Goal: Transaction & Acquisition: Purchase product/service

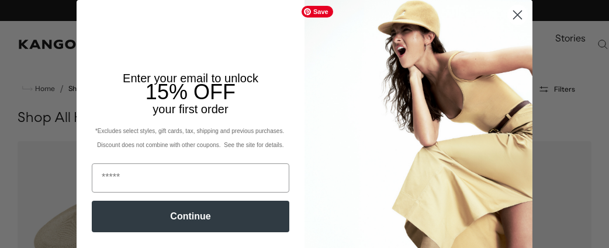
click at [511, 16] on circle "Close dialog" at bounding box center [517, 14] width 19 height 19
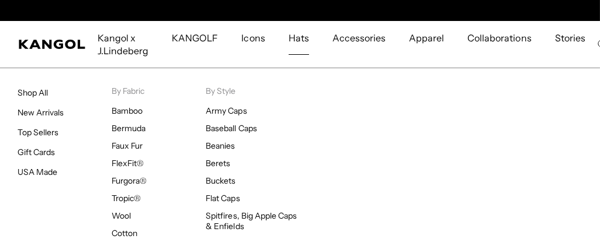
scroll to position [0, 240]
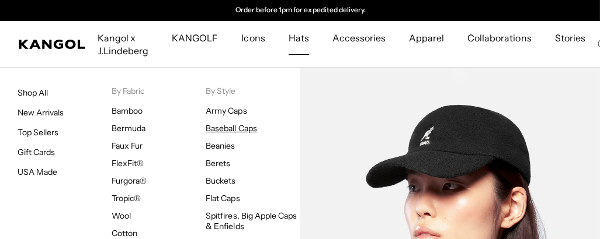
click at [235, 127] on link "Baseball Caps" at bounding box center [231, 128] width 51 height 11
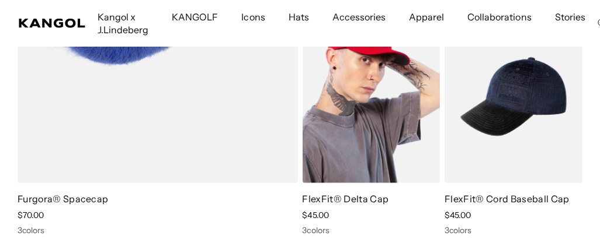
click at [370, 197] on link "FlexFit® Delta Cap" at bounding box center [346, 199] width 86 height 12
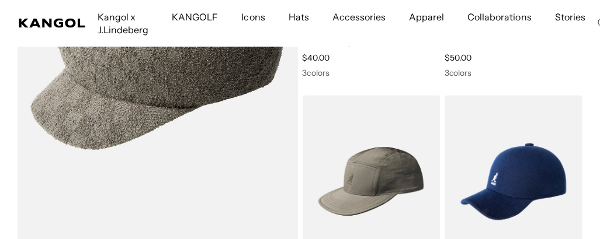
scroll to position [2862, 0]
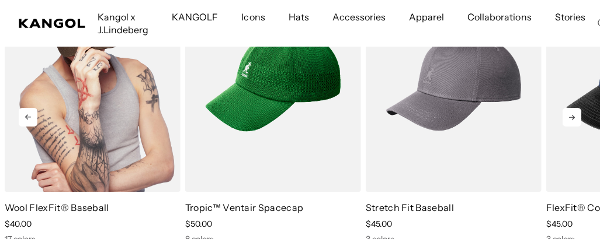
click at [105, 91] on img "1 of 10" at bounding box center [93, 81] width 176 height 221
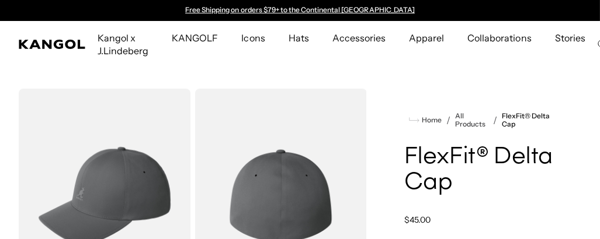
scroll to position [58, 0]
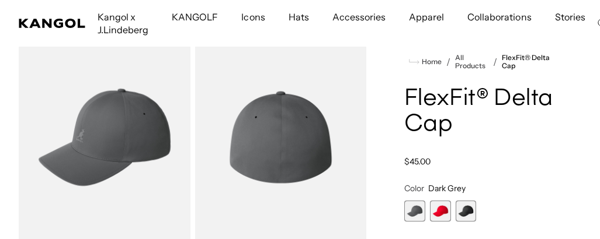
click at [435, 217] on span "2 of 3" at bounding box center [440, 211] width 21 height 21
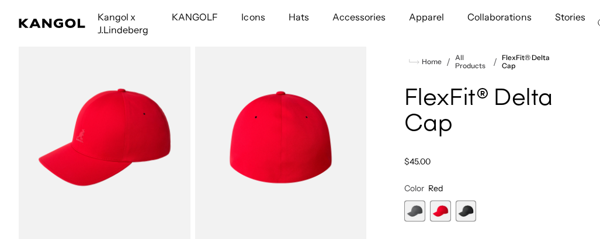
click at [465, 213] on span "3 of 3" at bounding box center [466, 211] width 21 height 21
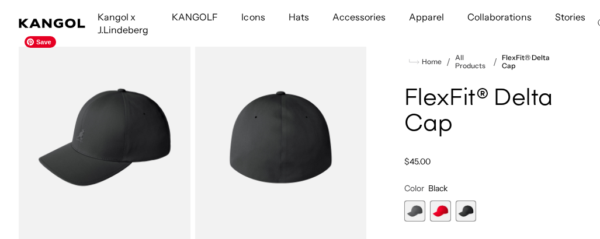
click at [125, 145] on img "Gallery Viewer" at bounding box center [105, 137] width 172 height 214
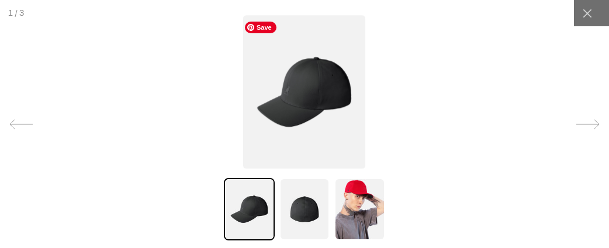
click at [293, 104] on img at bounding box center [304, 92] width 122 height 154
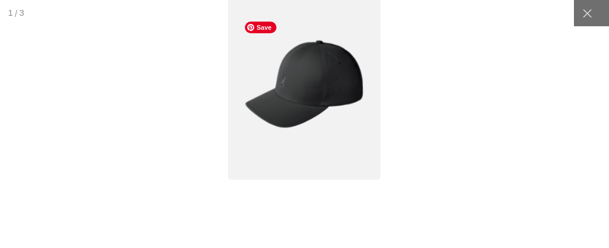
click at [293, 105] on img at bounding box center [304, 84] width 153 height 192
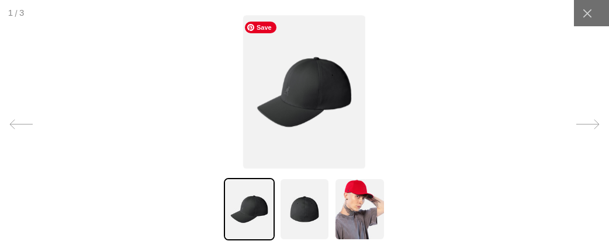
click at [293, 105] on img at bounding box center [304, 92] width 122 height 154
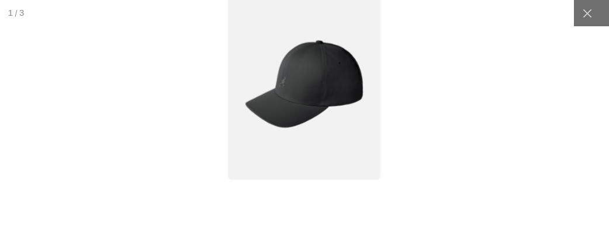
scroll to position [0, 240]
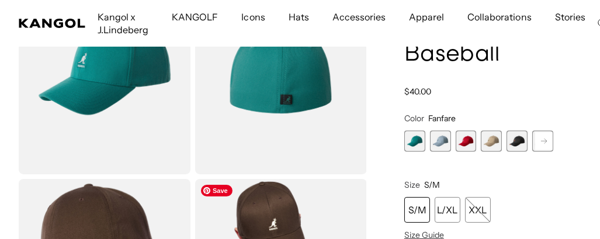
scroll to position [117, 0]
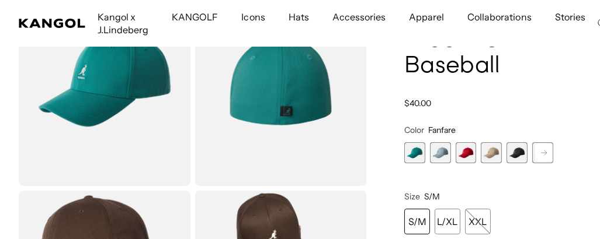
click at [442, 154] on span "2 of 17" at bounding box center [440, 153] width 21 height 21
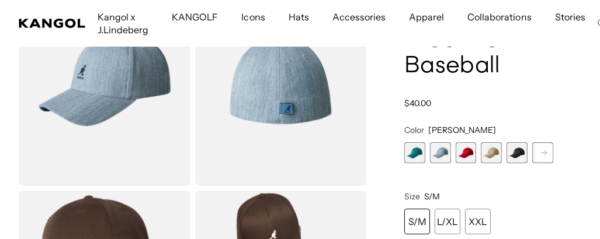
click at [470, 157] on span "3 of 17" at bounding box center [466, 153] width 21 height 21
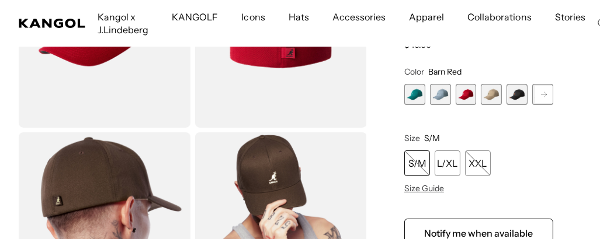
scroll to position [0, 240]
click at [456, 165] on div "L/XL" at bounding box center [448, 164] width 26 height 26
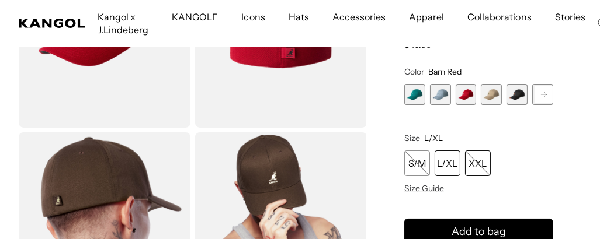
click at [481, 165] on div "XXL" at bounding box center [478, 164] width 26 height 26
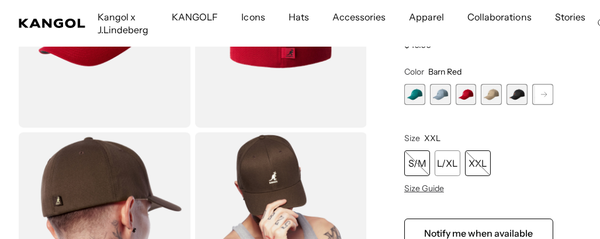
click at [415, 164] on div "S/M" at bounding box center [417, 164] width 26 height 26
click at [492, 97] on span "4 of 17" at bounding box center [491, 94] width 21 height 21
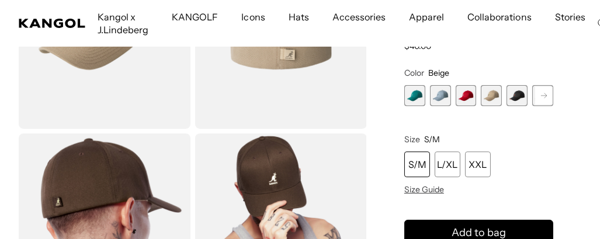
scroll to position [175, 0]
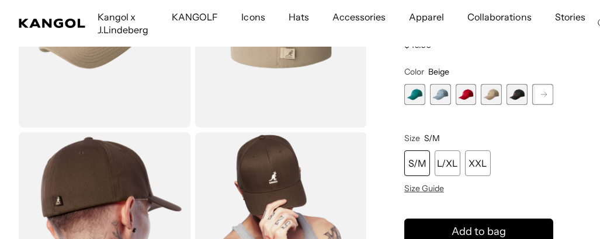
click at [518, 95] on span "5 of 17" at bounding box center [516, 94] width 21 height 21
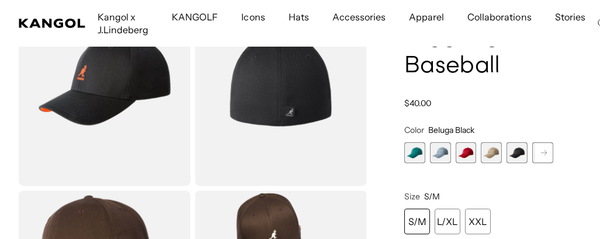
scroll to position [0, 240]
click at [547, 155] on rect at bounding box center [544, 153] width 18 height 18
click at [519, 158] on span "6 of 17" at bounding box center [516, 153] width 21 height 21
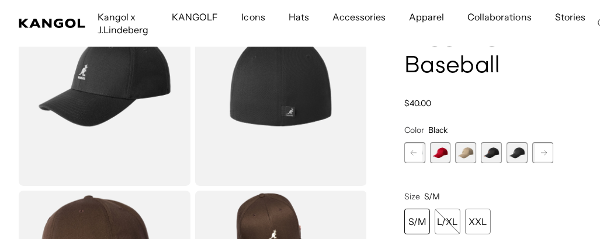
scroll to position [0, 240]
click at [541, 155] on rect at bounding box center [544, 153] width 18 height 18
click at [520, 155] on span "7 of 17" at bounding box center [516, 153] width 21 height 21
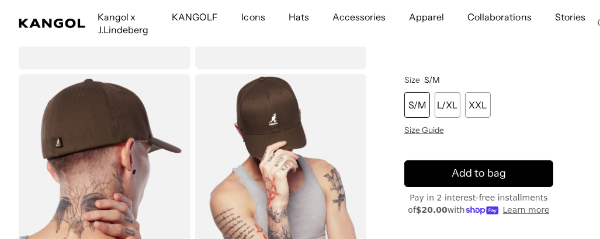
scroll to position [175, 0]
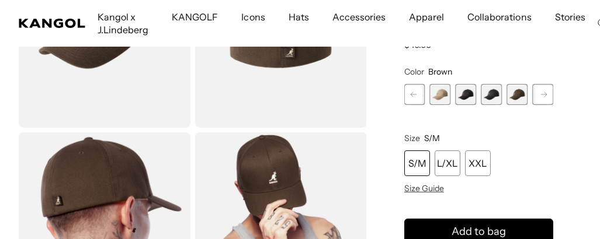
click at [547, 96] on rect at bounding box center [544, 95] width 18 height 18
click at [518, 98] on span "8 of 17" at bounding box center [516, 94] width 21 height 21
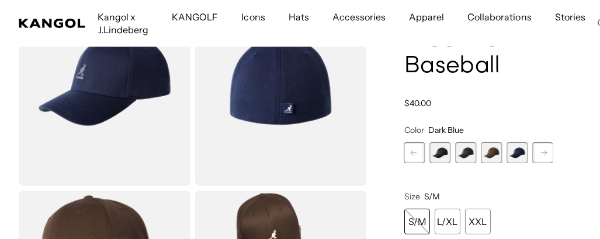
click at [546, 154] on icon at bounding box center [544, 153] width 6 height 5
click at [518, 154] on span "9 of 17" at bounding box center [516, 153] width 21 height 21
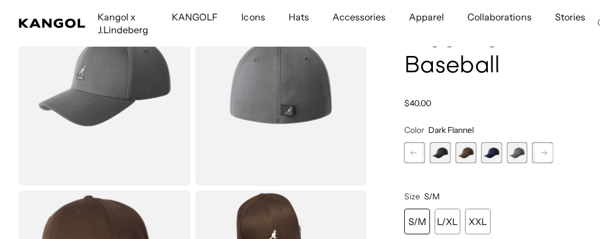
click at [543, 154] on rect at bounding box center [544, 153] width 18 height 18
click at [522, 152] on span "10 of 17" at bounding box center [516, 153] width 21 height 21
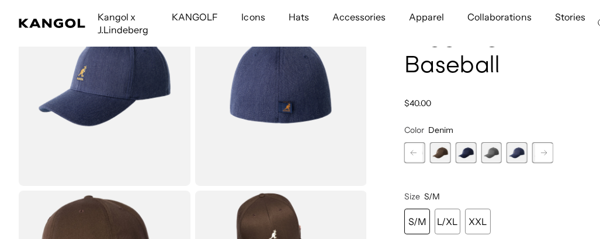
click at [545, 152] on icon at bounding box center [544, 153] width 6 height 5
click at [525, 154] on span "11 of 17" at bounding box center [516, 153] width 21 height 21
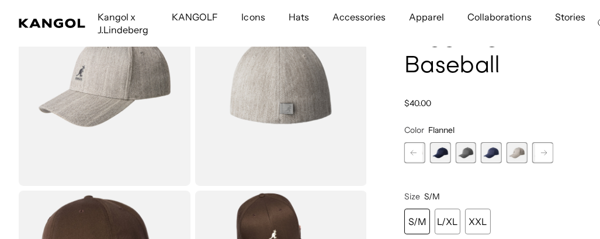
scroll to position [0, 240]
click at [546, 155] on rect at bounding box center [544, 153] width 18 height 18
click at [518, 154] on span "12 of 17" at bounding box center [516, 153] width 21 height 21
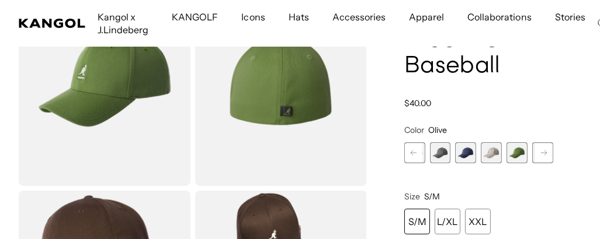
scroll to position [0, 240]
click at [542, 152] on rect at bounding box center [544, 153] width 18 height 18
click at [492, 155] on span "13 of 17" at bounding box center [491, 153] width 21 height 21
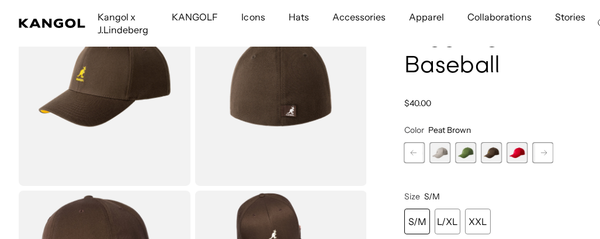
scroll to position [0, 240]
click at [527, 155] on div "Fanfare Variant sold out or unavailable Heather Blue Variant sold out or unavai…" at bounding box center [478, 153] width 149 height 21
click at [545, 152] on icon at bounding box center [544, 153] width 6 height 5
click at [521, 154] on span "15 of 17" at bounding box center [516, 153] width 21 height 21
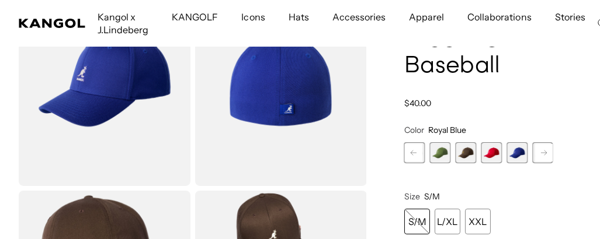
click at [545, 152] on icon at bounding box center [544, 153] width 6 height 5
click at [523, 154] on span "16 of 17" at bounding box center [516, 153] width 21 height 21
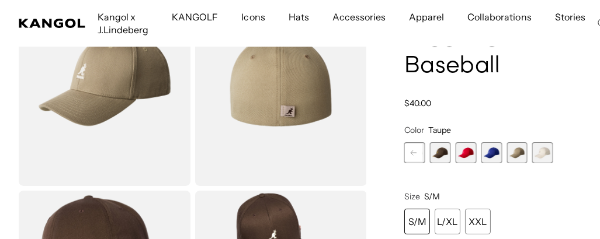
scroll to position [0, 240]
click at [544, 154] on span "17 of 17" at bounding box center [542, 153] width 21 height 21
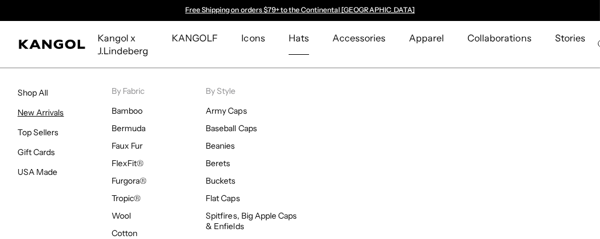
click at [51, 110] on link "New Arrivals" at bounding box center [41, 112] width 46 height 11
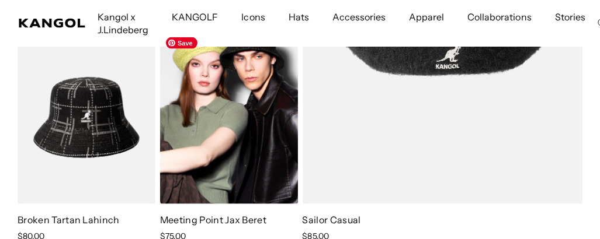
click at [242, 154] on img at bounding box center [229, 118] width 138 height 173
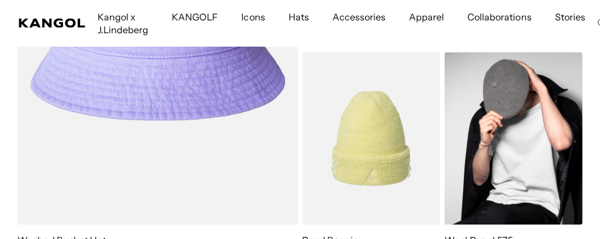
click at [536, 131] on img at bounding box center [514, 139] width 138 height 173
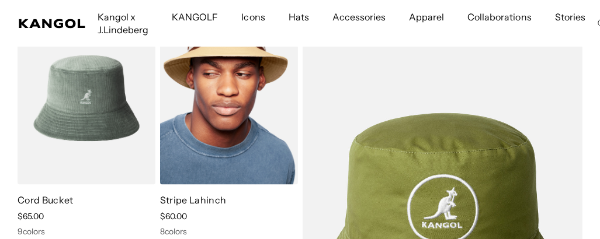
scroll to position [3096, 0]
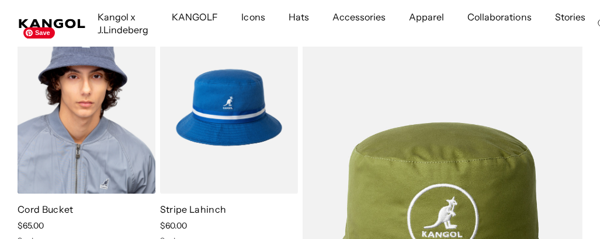
click at [74, 141] on img at bounding box center [87, 107] width 138 height 173
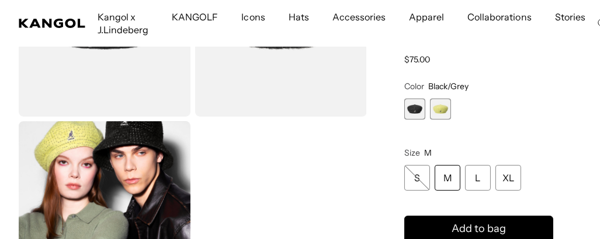
scroll to position [175, 0]
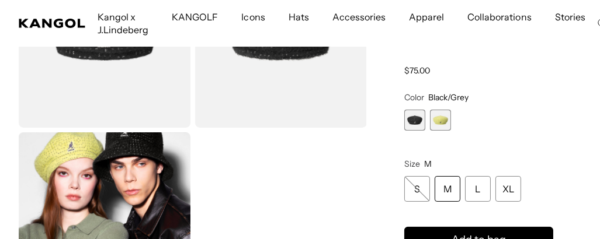
click at [416, 120] on span "1 of 2" at bounding box center [414, 120] width 21 height 21
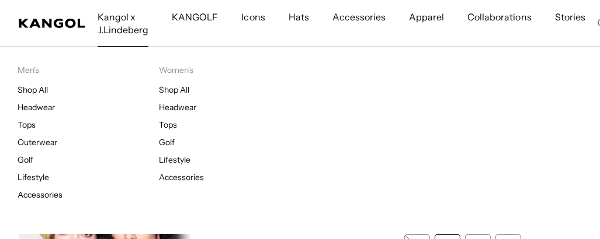
scroll to position [0, 240]
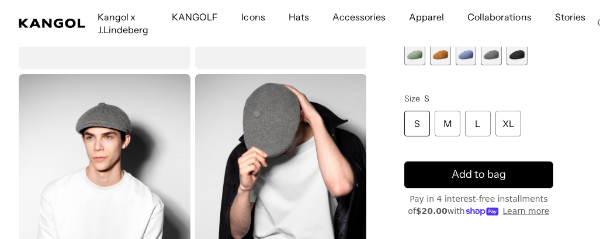
scroll to position [117, 0]
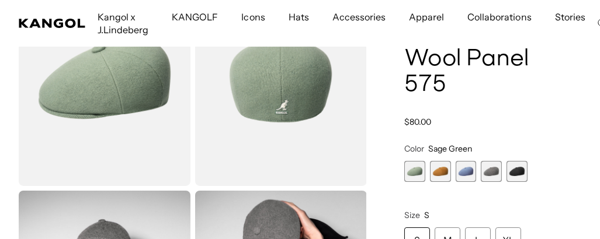
click at [439, 169] on span "2 of 5" at bounding box center [440, 171] width 21 height 21
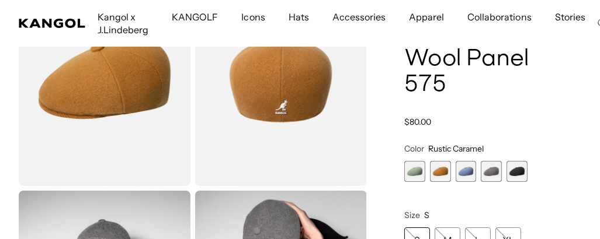
scroll to position [0, 240]
click at [497, 172] on span "4 of 5" at bounding box center [491, 171] width 21 height 21
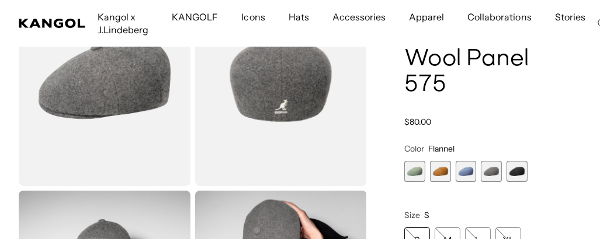
scroll to position [0, 240]
click at [516, 174] on span "5 of 5" at bounding box center [516, 171] width 21 height 21
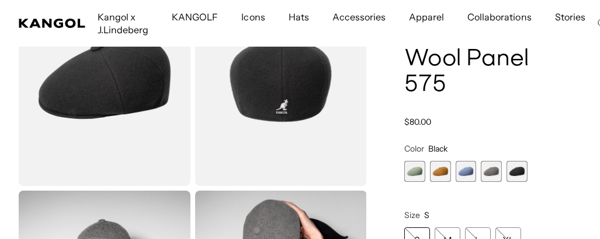
click at [461, 165] on span "3 of 5" at bounding box center [466, 171] width 21 height 21
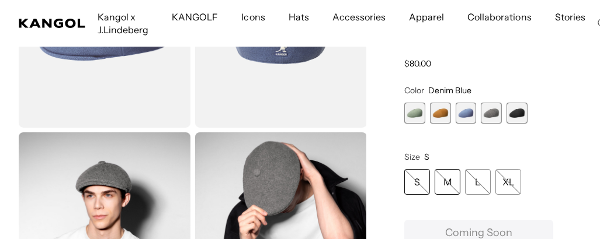
scroll to position [117, 0]
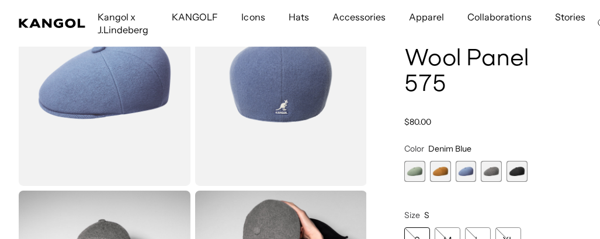
click at [414, 176] on span "1 of 5" at bounding box center [414, 171] width 21 height 21
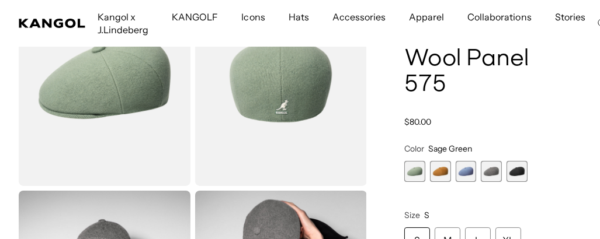
scroll to position [0, 240]
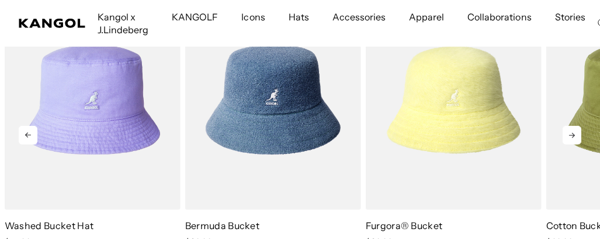
click at [574, 137] on icon at bounding box center [572, 135] width 19 height 19
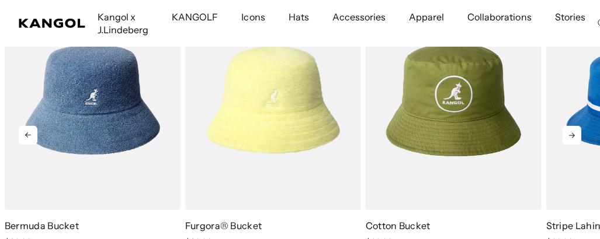
scroll to position [0, 240]
click at [574, 137] on icon at bounding box center [572, 135] width 19 height 19
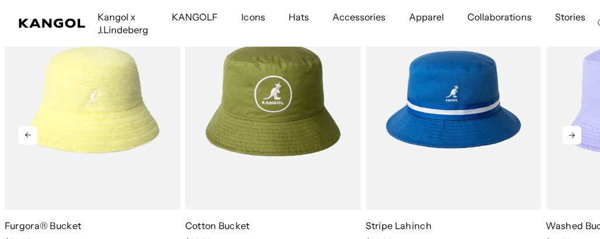
click at [574, 137] on icon at bounding box center [572, 135] width 19 height 19
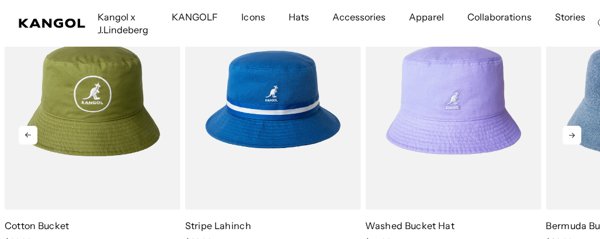
click at [574, 137] on icon at bounding box center [572, 135] width 19 height 19
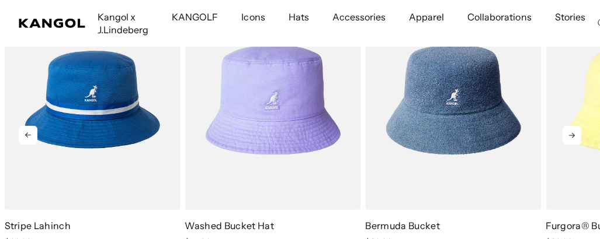
scroll to position [0, 0]
click at [574, 137] on icon at bounding box center [572, 135] width 19 height 19
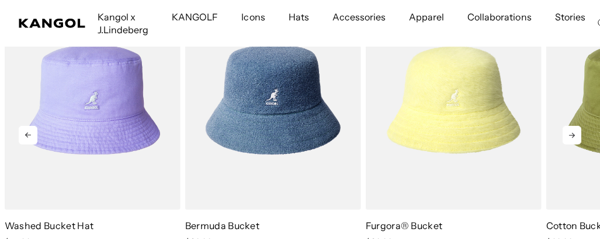
click at [574, 137] on icon at bounding box center [572, 135] width 19 height 19
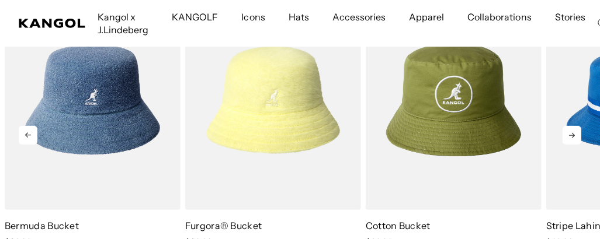
click at [574, 137] on icon at bounding box center [572, 135] width 19 height 19
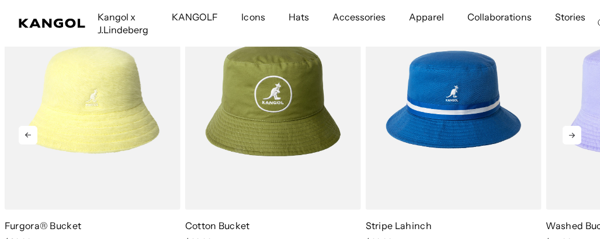
scroll to position [0, 240]
click at [573, 138] on icon at bounding box center [572, 135] width 19 height 19
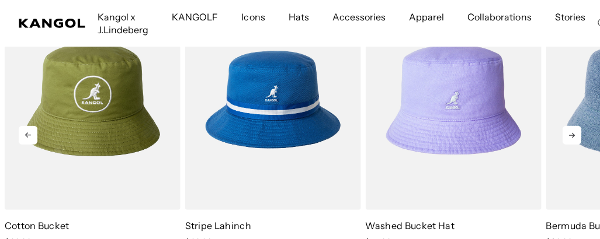
click at [573, 138] on icon at bounding box center [572, 135] width 19 height 19
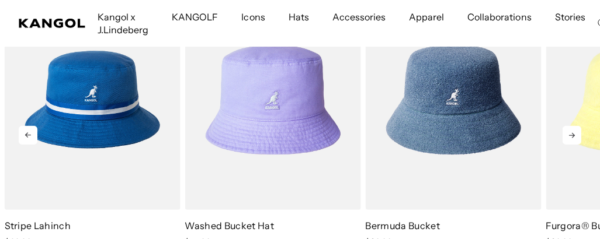
click at [573, 138] on icon at bounding box center [572, 135] width 19 height 19
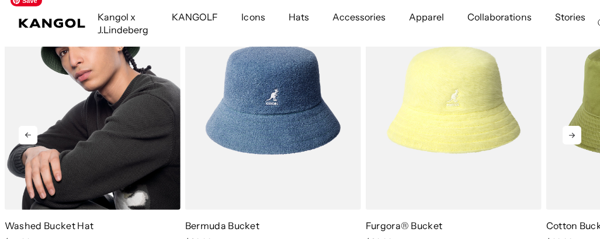
click at [105, 164] on img "1 of 5" at bounding box center [93, 99] width 176 height 221
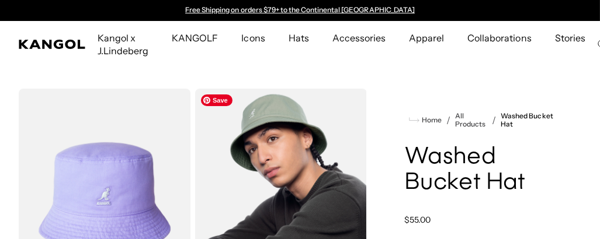
scroll to position [117, 0]
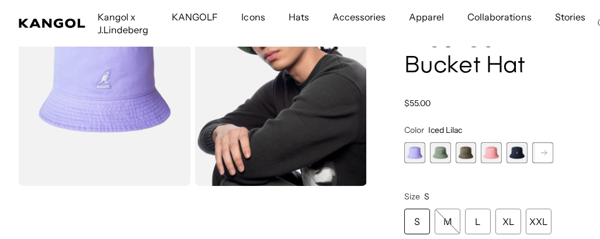
click at [518, 157] on span "5 of 13" at bounding box center [516, 153] width 21 height 21
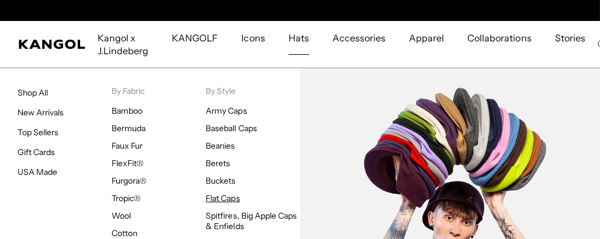
click at [227, 202] on link "Flat Caps" at bounding box center [223, 198] width 34 height 11
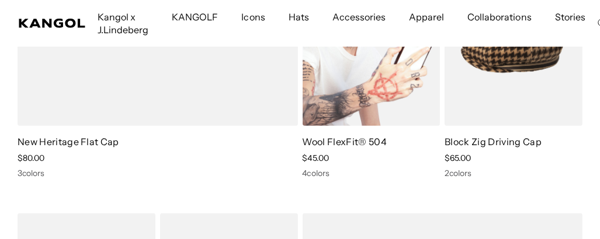
scroll to position [0, 240]
click at [337, 147] on link "Wool FlexFit® 504" at bounding box center [345, 142] width 84 height 12
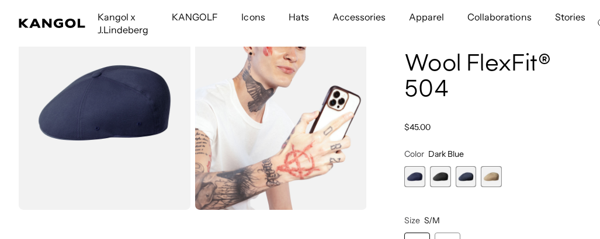
scroll to position [58, 0]
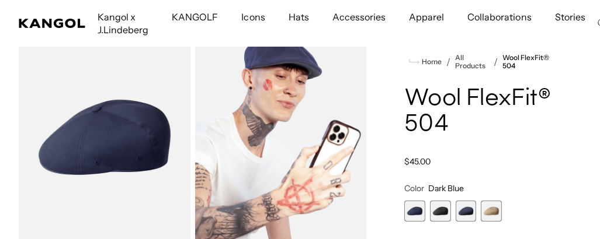
click at [495, 214] on span "4 of 4" at bounding box center [491, 211] width 21 height 21
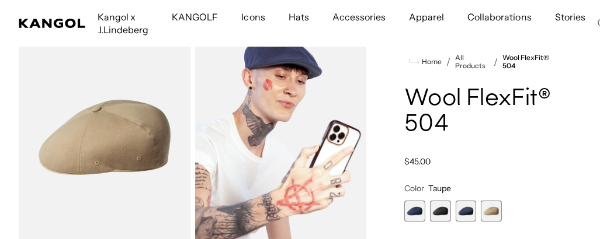
click at [464, 213] on span "3 of 4" at bounding box center [466, 211] width 21 height 21
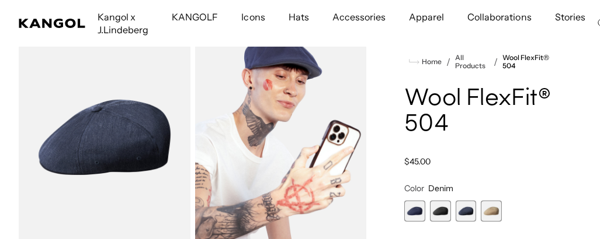
scroll to position [0, 240]
click at [439, 213] on span "2 of 4" at bounding box center [440, 211] width 21 height 21
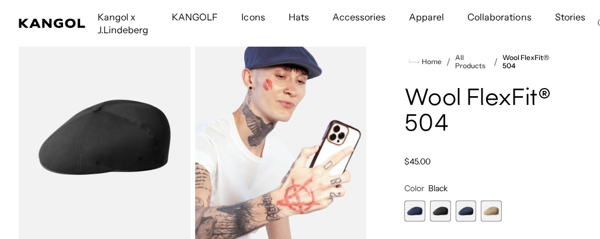
click at [408, 206] on span "1 of 4" at bounding box center [414, 211] width 21 height 21
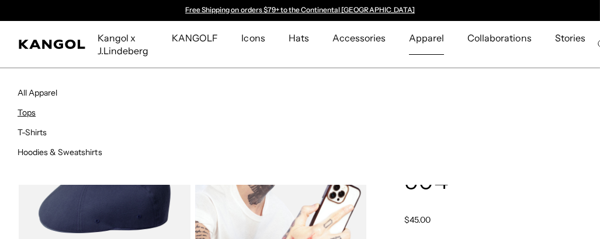
click at [30, 110] on link "Tops" at bounding box center [27, 112] width 18 height 11
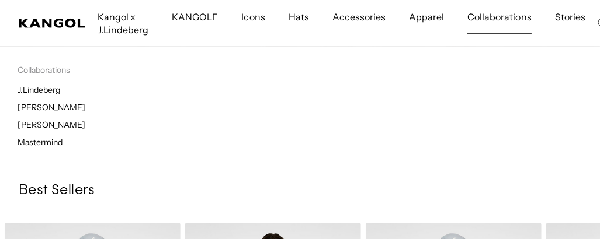
scroll to position [0, 240]
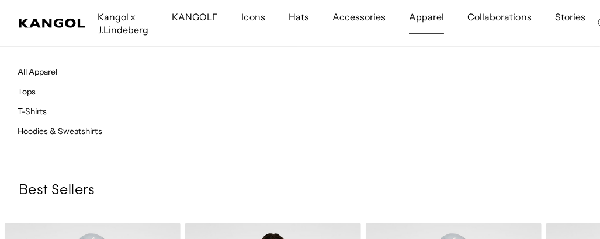
click at [416, 23] on span "Apparel" at bounding box center [426, 17] width 35 height 34
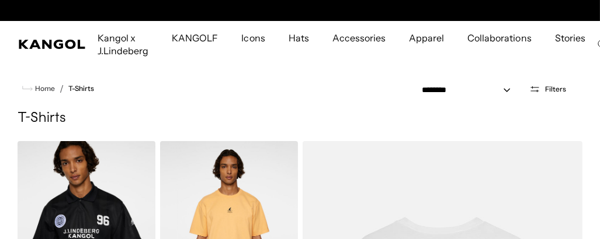
scroll to position [0, 240]
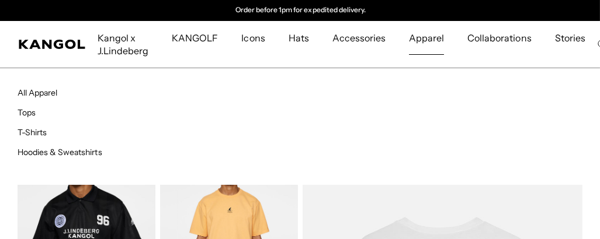
drag, startPoint x: 424, startPoint y: 70, endPoint x: 298, endPoint y: 168, distance: 159.0
click at [397, 68] on li "Apparel Apparel All Apparel Tops T-Shirts Hoodies & Sweatshirts" at bounding box center [426, 44] width 58 height 47
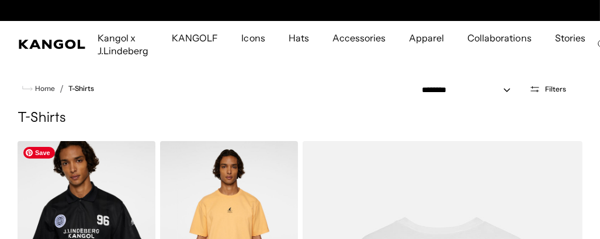
scroll to position [0, 0]
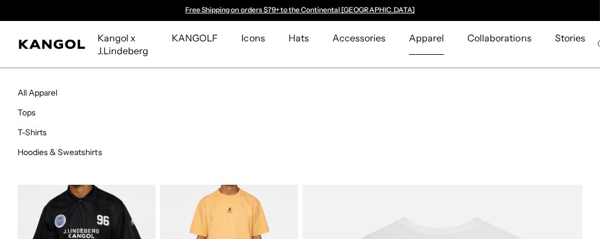
click at [429, 41] on span "Apparel" at bounding box center [426, 38] width 35 height 34
click at [79, 151] on link "Hoodies & Sweatshirts" at bounding box center [60, 152] width 85 height 11
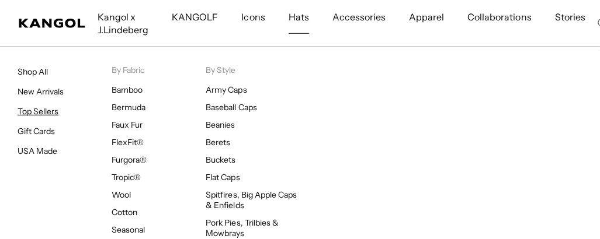
scroll to position [0, 240]
click at [46, 110] on link "Top Sellers" at bounding box center [38, 111] width 41 height 11
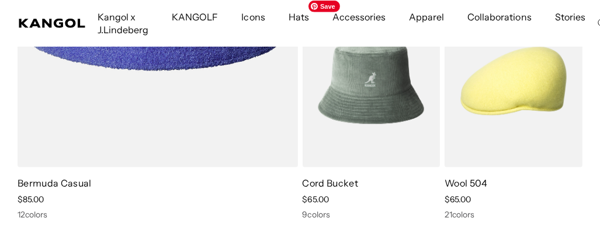
scroll to position [950, 0]
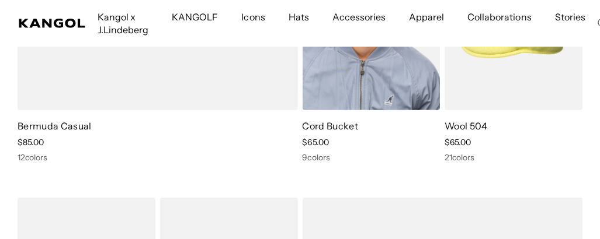
click at [367, 100] on img at bounding box center [372, 23] width 138 height 173
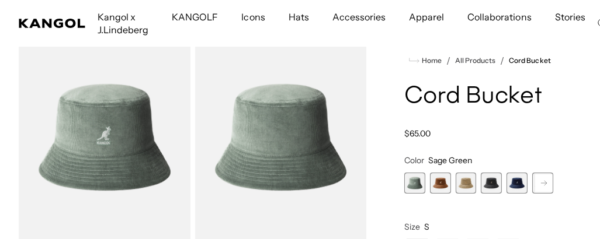
scroll to position [0, 240]
click at [442, 183] on span "2 of 9" at bounding box center [440, 183] width 21 height 21
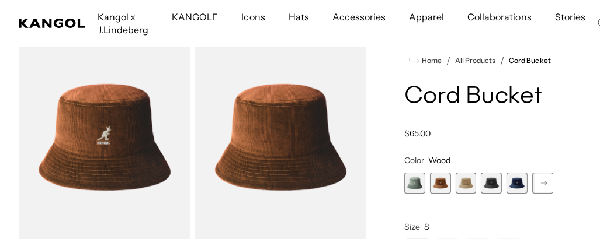
click at [546, 184] on icon at bounding box center [544, 183] width 6 height 5
click at [511, 182] on span "8 of 9" at bounding box center [516, 183] width 21 height 21
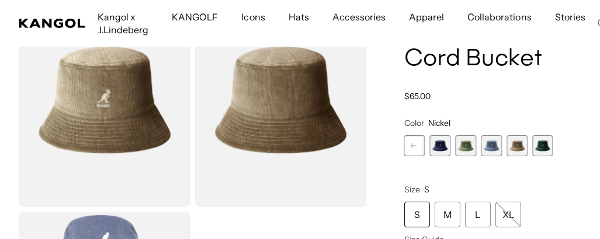
scroll to position [58, 0]
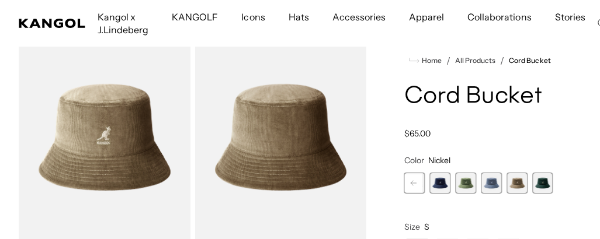
click at [545, 185] on span "9 of 9" at bounding box center [542, 183] width 21 height 21
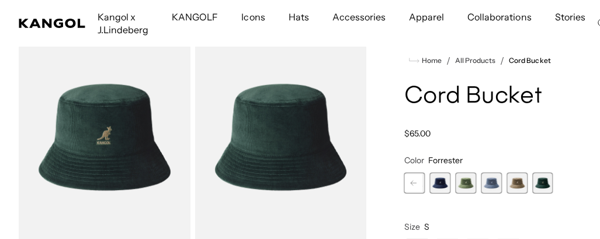
scroll to position [0, 240]
click at [463, 188] on span "6 of 9" at bounding box center [466, 183] width 21 height 21
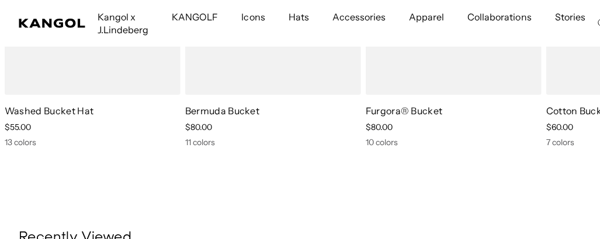
scroll to position [818, 0]
